Goal: Task Accomplishment & Management: Manage account settings

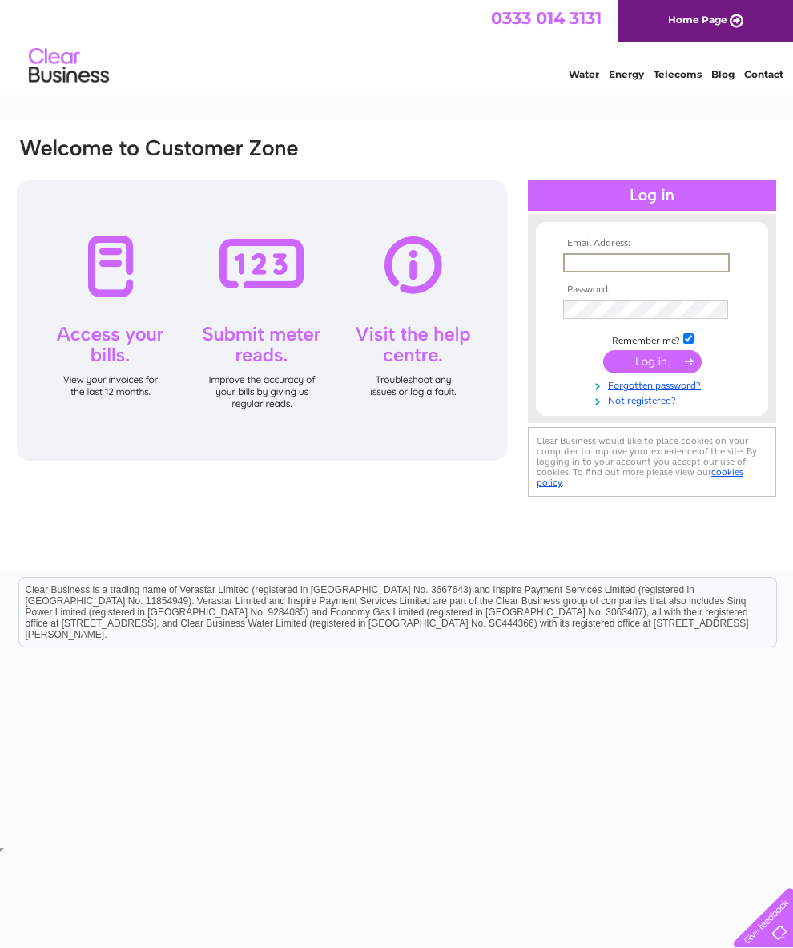
type input "julieann.barrow@gmail.com"
click at [652, 367] on input "submit" at bounding box center [652, 360] width 99 height 22
click at [657, 360] on input "submit" at bounding box center [652, 360] width 99 height 22
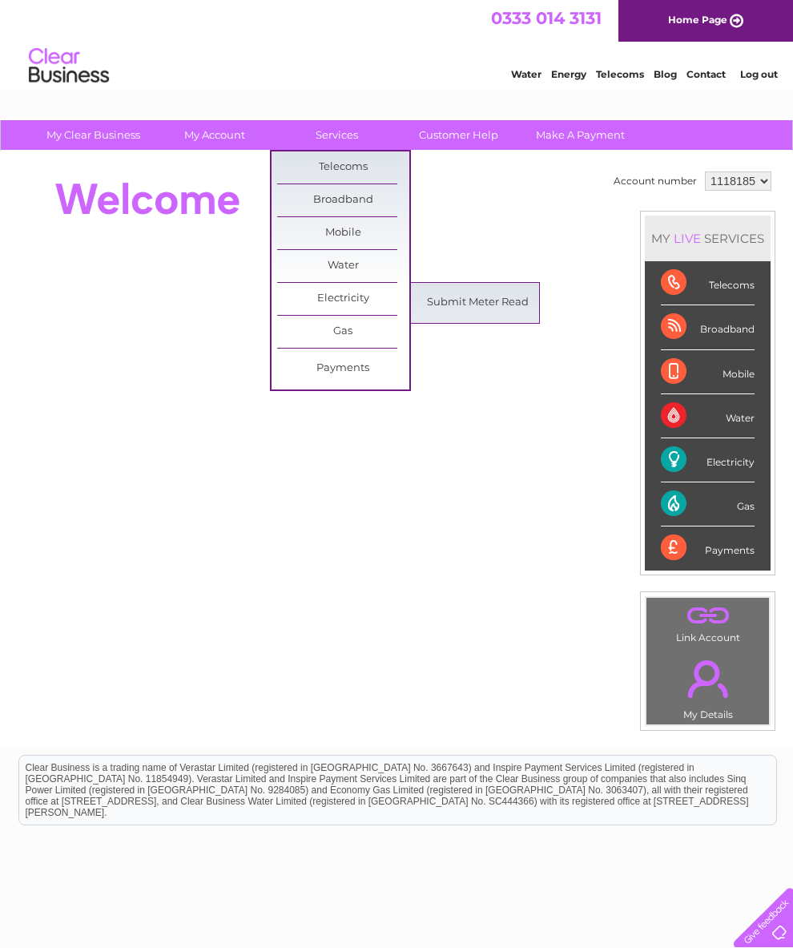
click at [344, 300] on link "Electricity" at bounding box center [343, 299] width 132 height 32
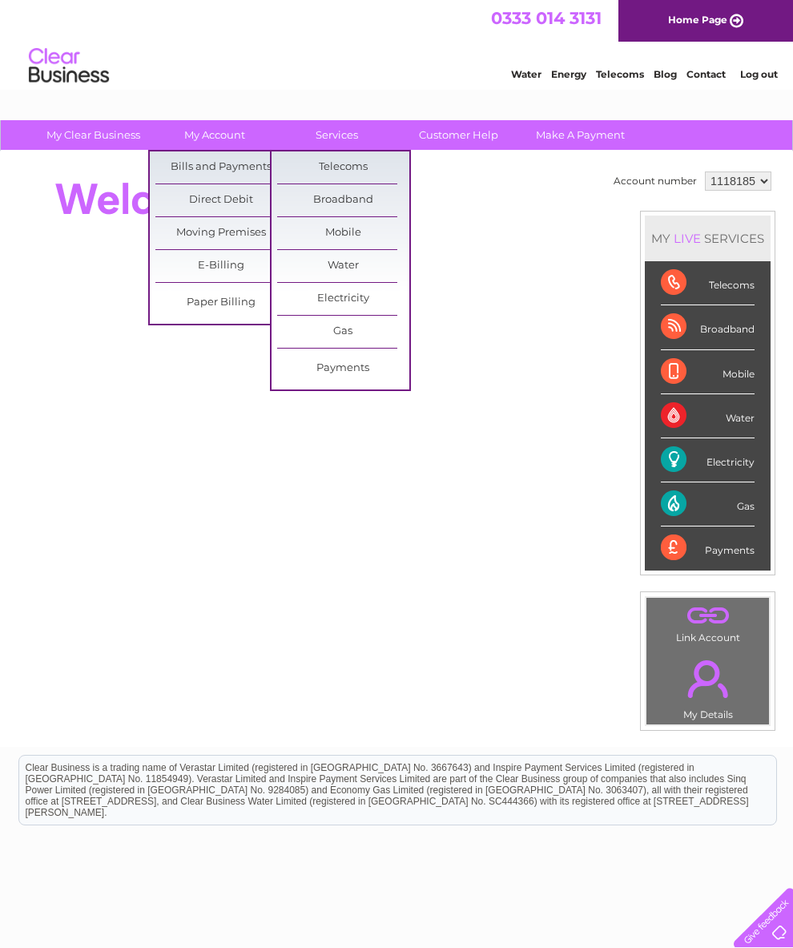
click at [503, 199] on div at bounding box center [306, 199] width 583 height 64
click at [224, 133] on link "My Account" at bounding box center [215, 135] width 132 height 30
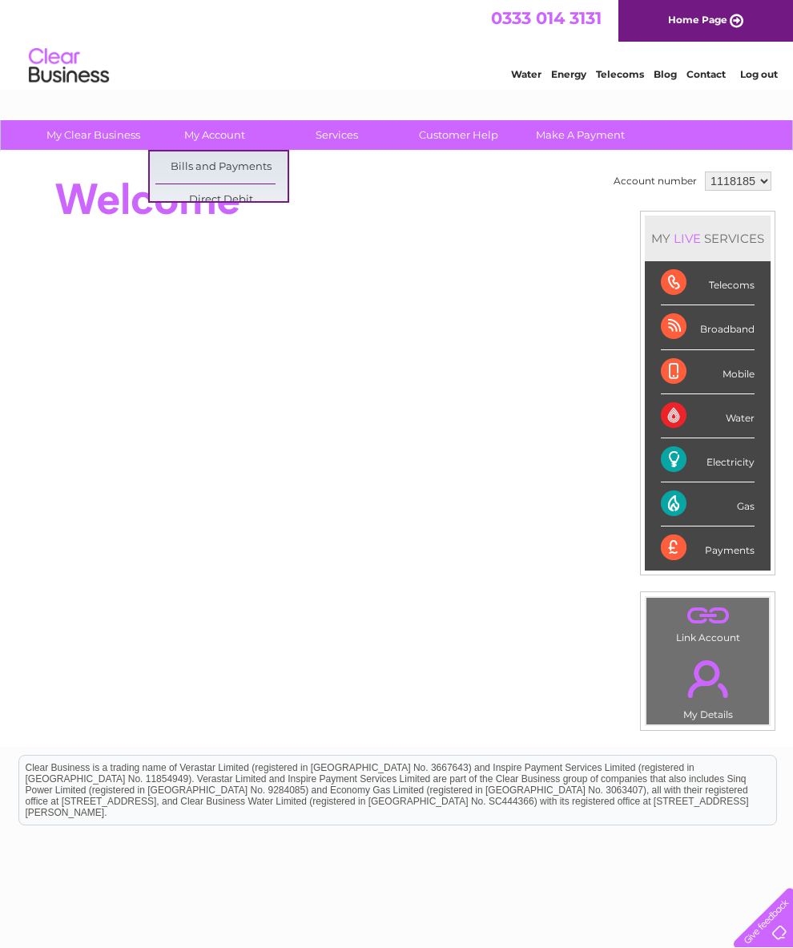
click at [226, 166] on link "Bills and Payments" at bounding box center [221, 167] width 132 height 32
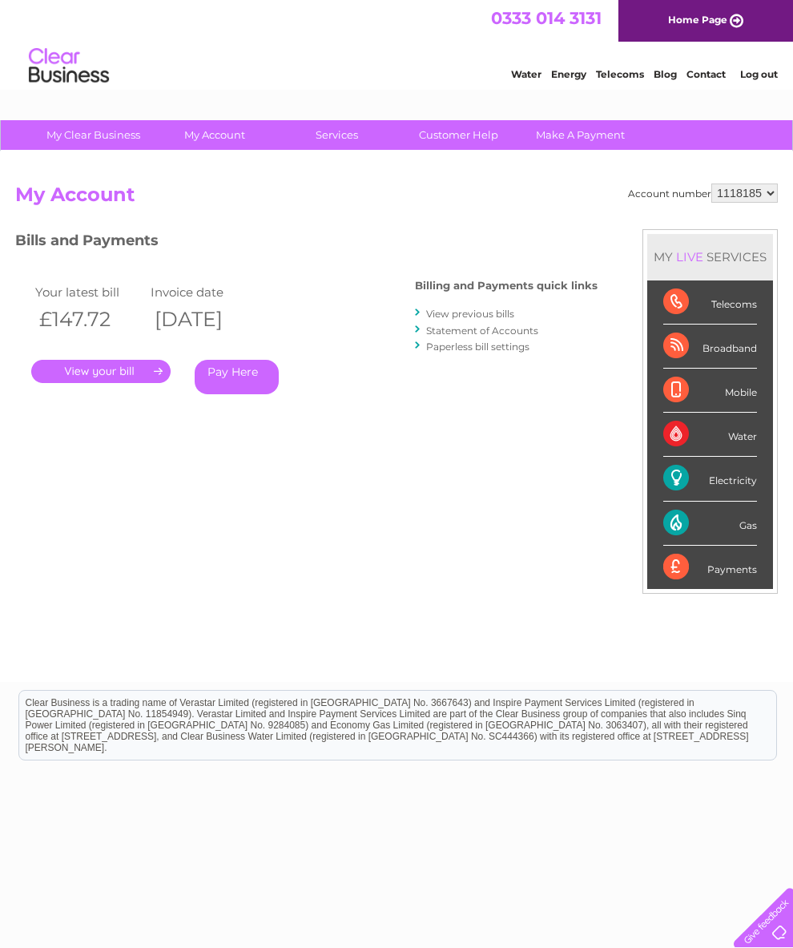
click at [451, 311] on link "View previous bills" at bounding box center [470, 314] width 88 height 12
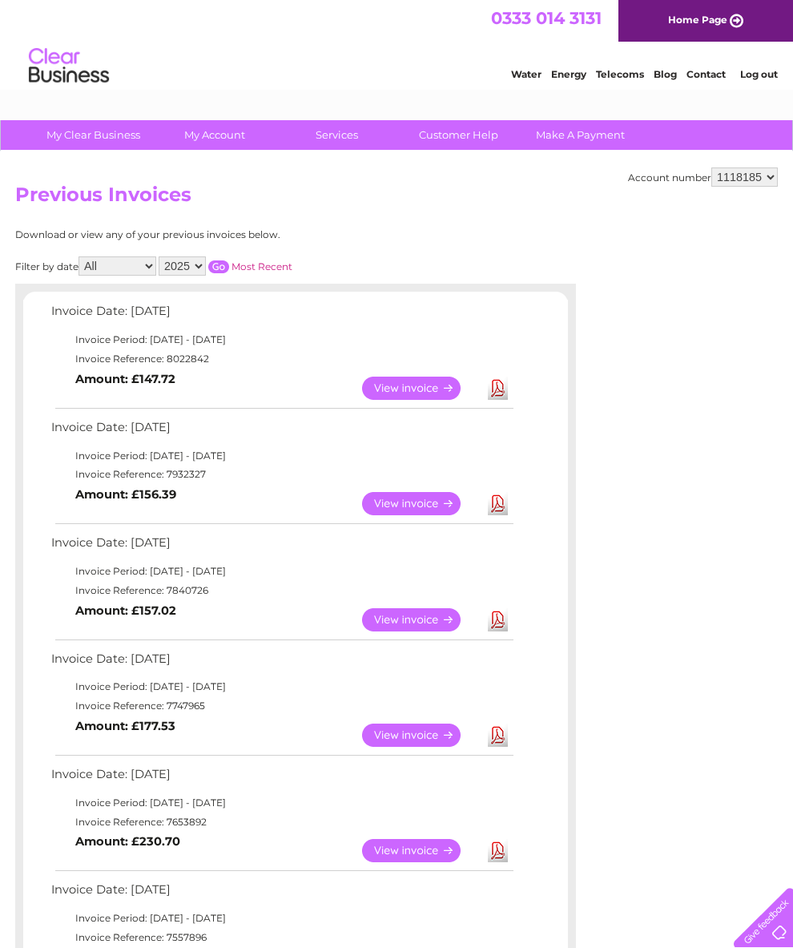
click at [793, 615] on div "Account number 1118185 Previous Invoices Download or view any of your previous …" at bounding box center [396, 726] width 793 height 1150
click at [419, 393] on link "View" at bounding box center [421, 388] width 118 height 23
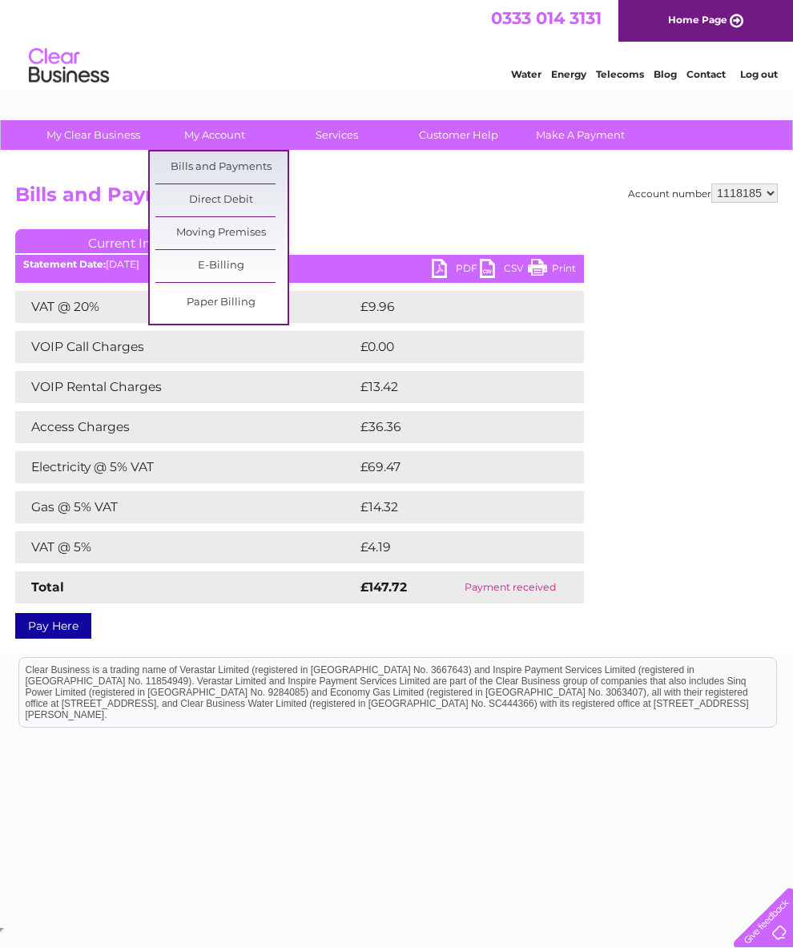
click at [232, 165] on link "Bills and Payments" at bounding box center [221, 167] width 132 height 32
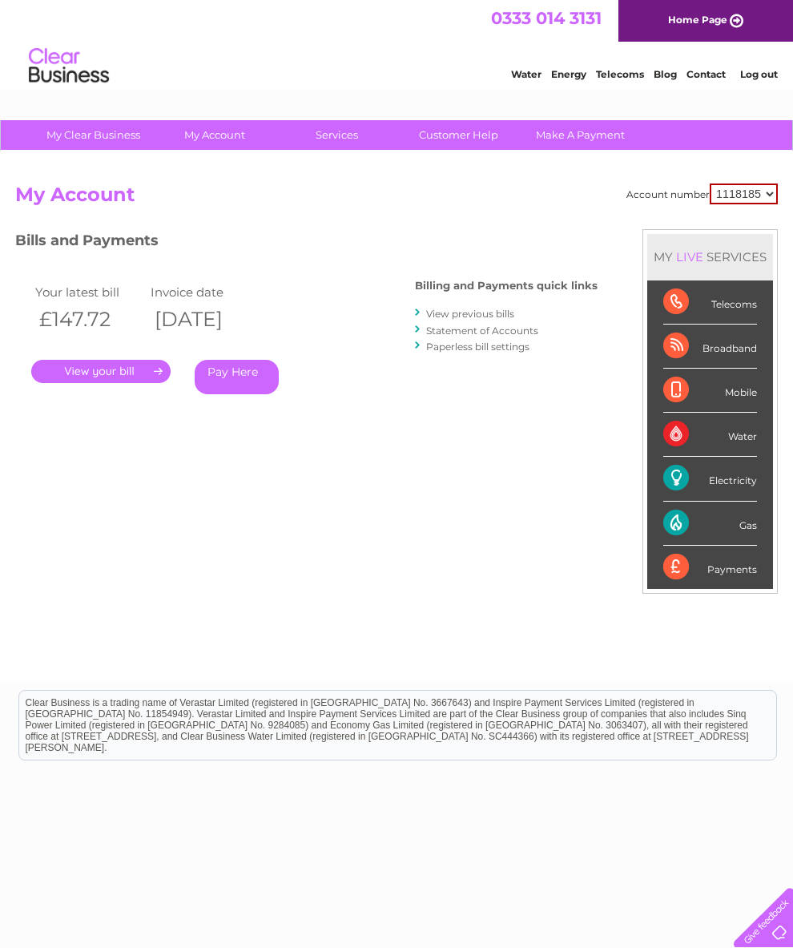
click at [447, 312] on link "View previous bills" at bounding box center [470, 314] width 88 height 12
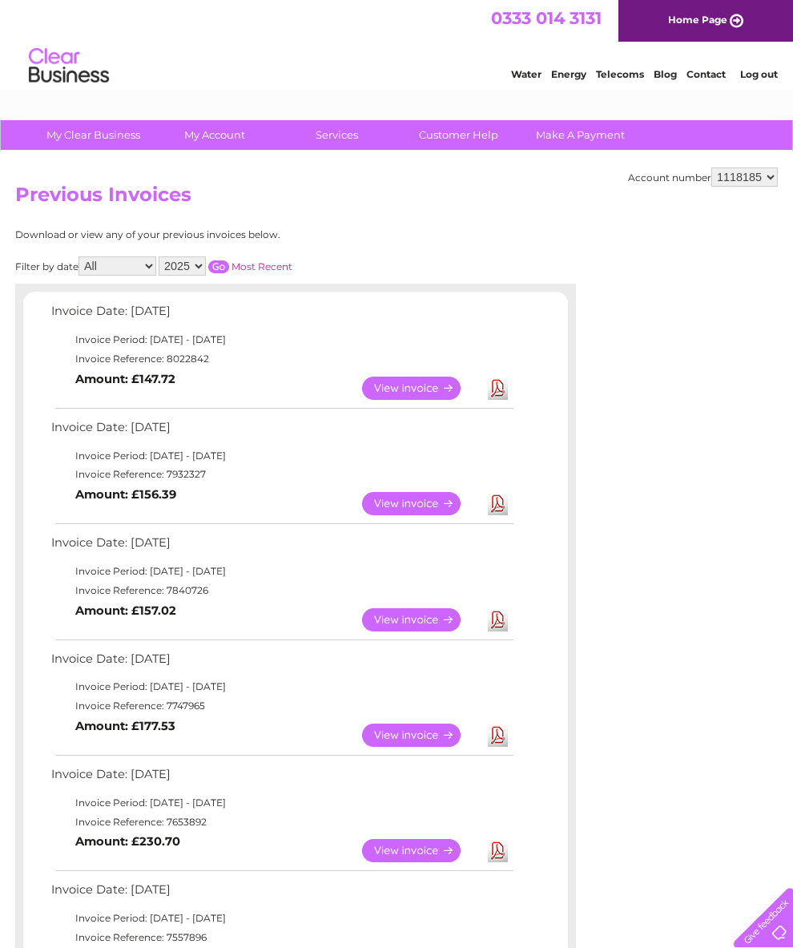
click at [507, 396] on link "Download" at bounding box center [498, 388] width 20 height 23
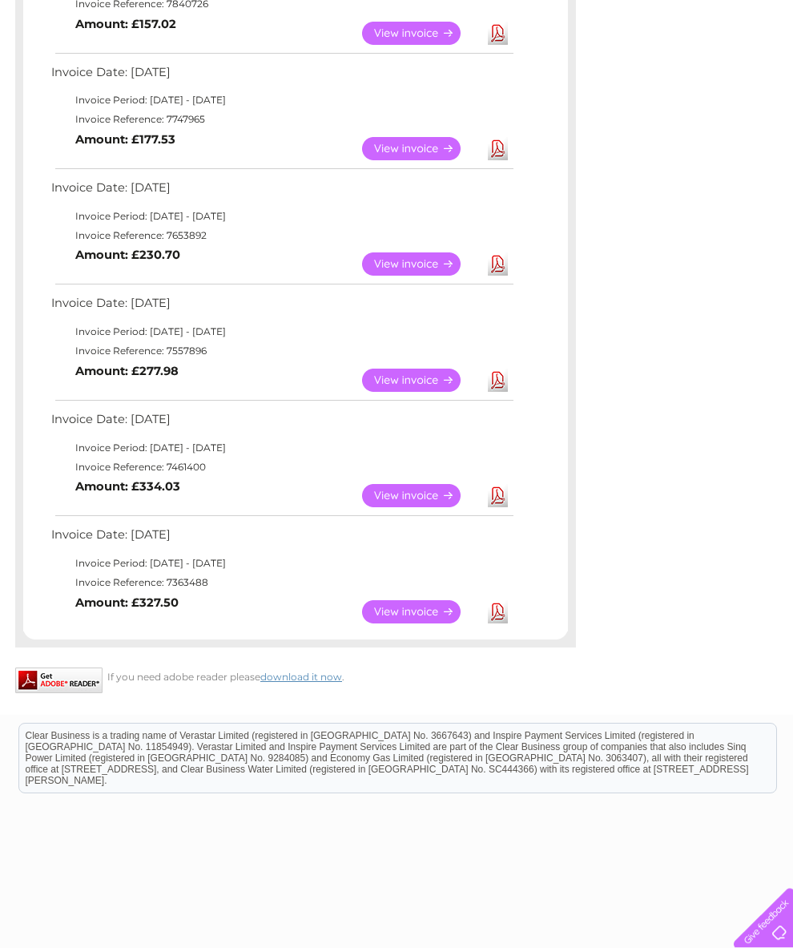
scroll to position [588, 0]
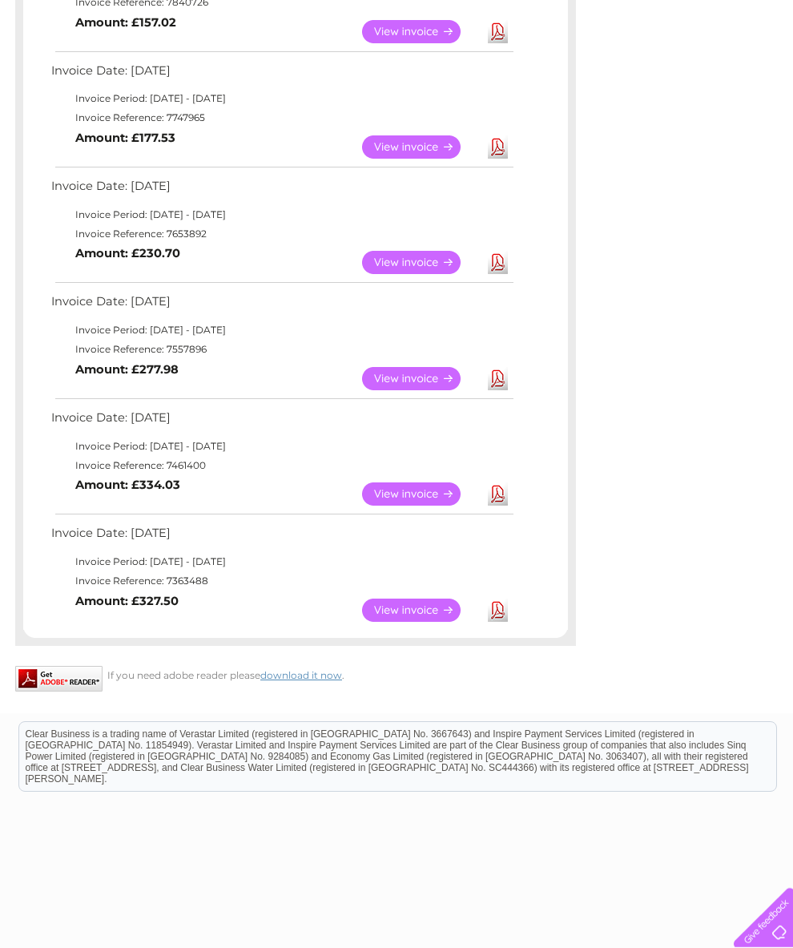
click at [416, 622] on link "View" at bounding box center [421, 610] width 118 height 23
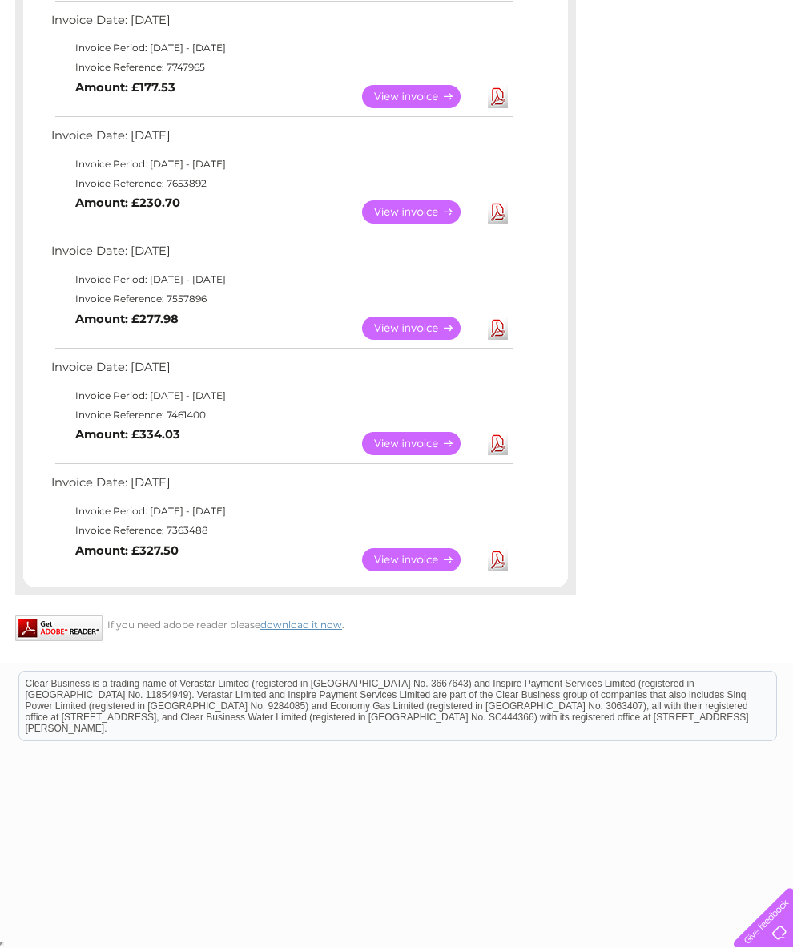
click at [414, 455] on link "View" at bounding box center [421, 443] width 118 height 23
click at [410, 337] on link "View" at bounding box center [421, 328] width 118 height 23
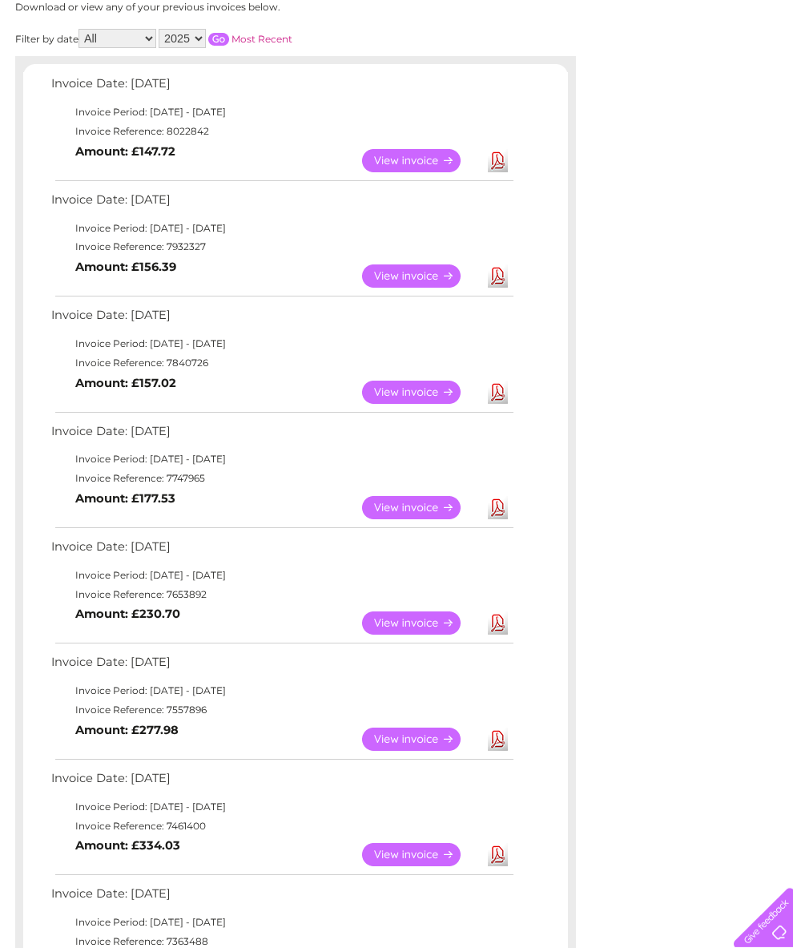
scroll to position [228, 0]
click at [409, 635] on link "View" at bounding box center [421, 622] width 118 height 23
click at [410, 519] on link "View" at bounding box center [421, 507] width 118 height 23
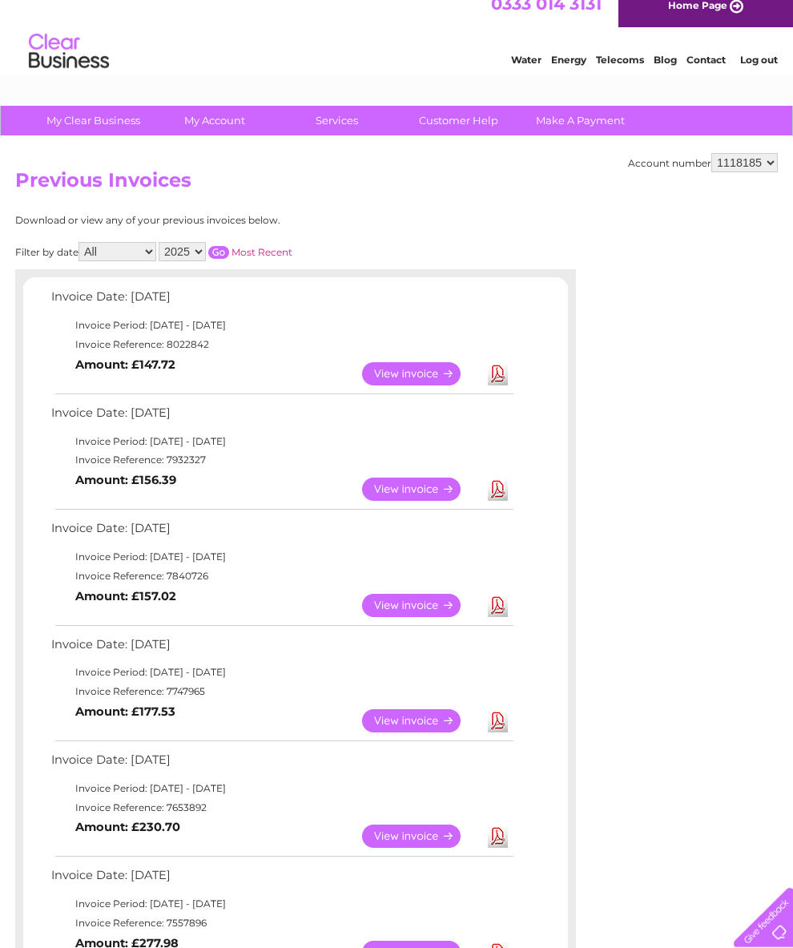
scroll to position [0, 0]
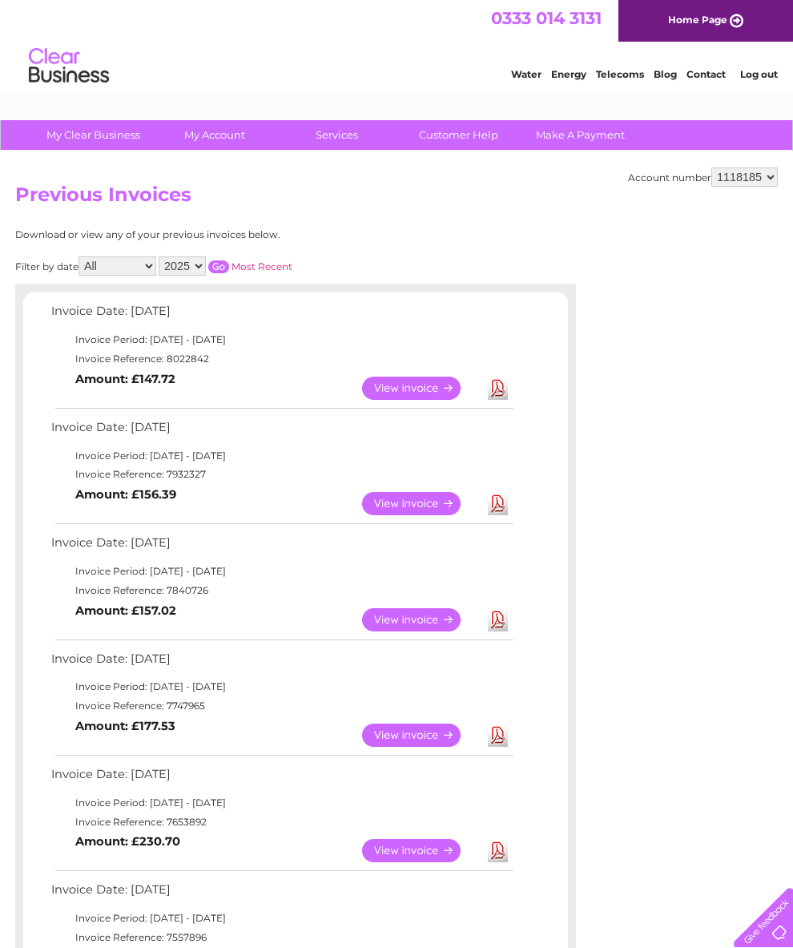
click at [410, 632] on link "View" at bounding box center [421, 619] width 118 height 23
click at [409, 632] on link "View" at bounding box center [421, 619] width 118 height 23
click at [418, 515] on link "View" at bounding box center [421, 503] width 118 height 23
click at [416, 393] on link "View" at bounding box center [421, 388] width 118 height 23
